Goal: Task Accomplishment & Management: Manage account settings

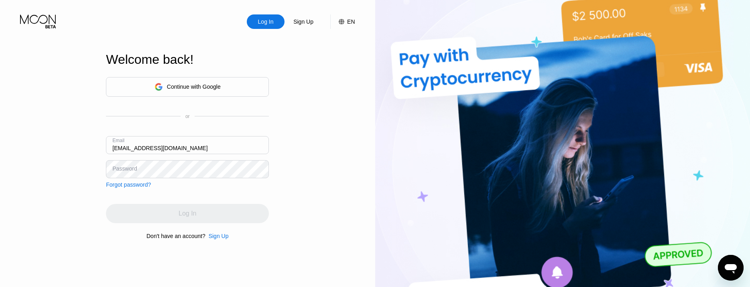
type input "[EMAIL_ADDRESS][DOMAIN_NAME]"
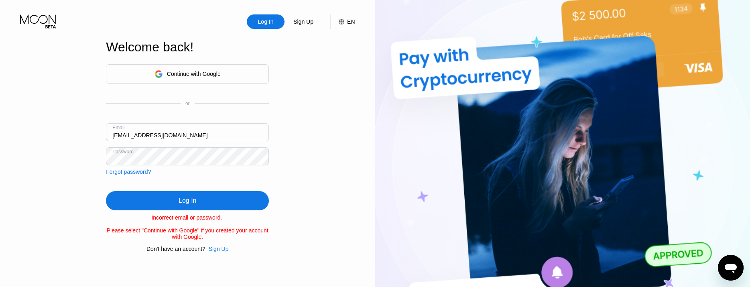
click at [180, 207] on div "Log In" at bounding box center [187, 200] width 163 height 19
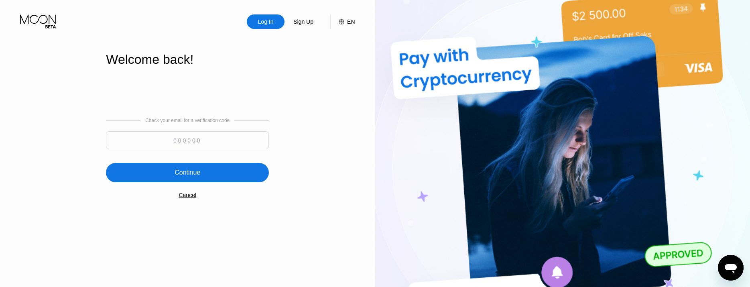
click at [216, 138] on input at bounding box center [187, 140] width 163 height 18
type input "125880"
click at [248, 170] on div "Continue" at bounding box center [187, 172] width 163 height 19
